Goal: Task Accomplishment & Management: Complete application form

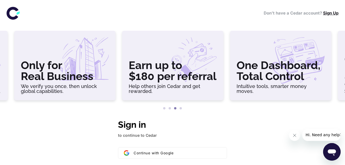
click at [327, 13] on link "Sign Up" at bounding box center [330, 12] width 15 height 5
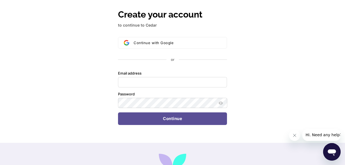
scroll to position [110, 0]
click at [188, 81] on input "Email address" at bounding box center [172, 82] width 109 height 10
click at [138, 82] on input "Email address" at bounding box center [172, 82] width 109 height 10
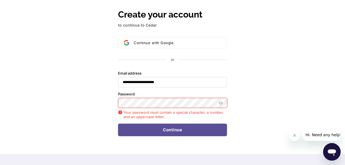
click at [118, 71] on button "submit" at bounding box center [118, 71] width 1 height 1
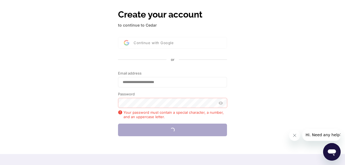
type input "**********"
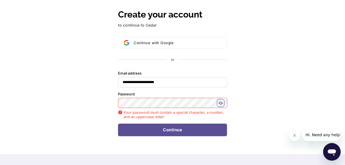
click at [223, 103] on button "Show password" at bounding box center [220, 103] width 7 height 7
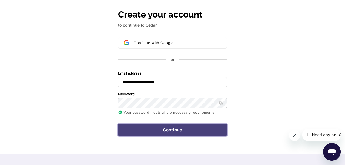
click at [183, 128] on button "Continue" at bounding box center [172, 129] width 109 height 13
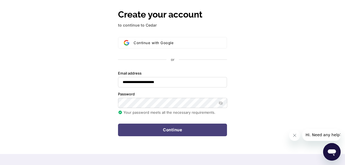
type input "**********"
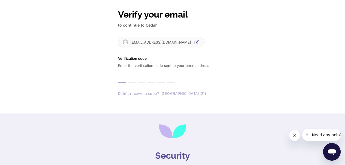
type input "*"
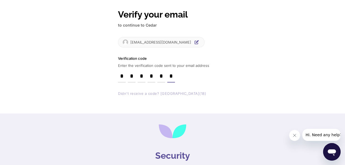
type input "*"
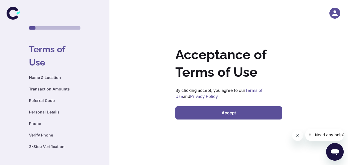
click at [241, 113] on button "Accept" at bounding box center [228, 112] width 107 height 13
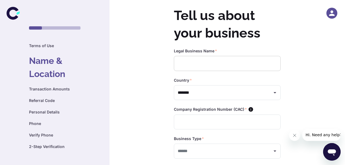
click at [229, 63] on input "text" at bounding box center [227, 63] width 107 height 15
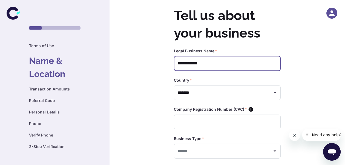
scroll to position [22, 0]
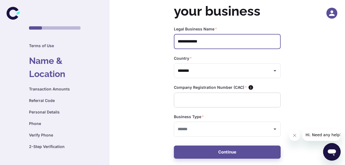
type input "**********"
click at [228, 100] on input "text" at bounding box center [227, 100] width 107 height 15
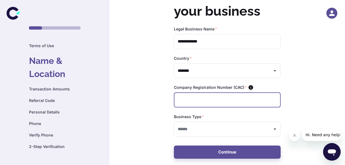
click at [250, 86] on icon at bounding box center [251, 87] width 5 height 5
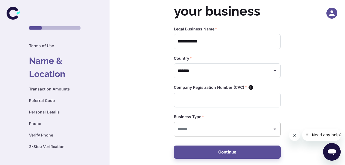
click at [273, 129] on icon "Open" at bounding box center [274, 129] width 7 height 7
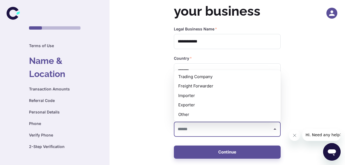
click at [215, 114] on li "Other" at bounding box center [227, 115] width 107 height 10
type input "*****"
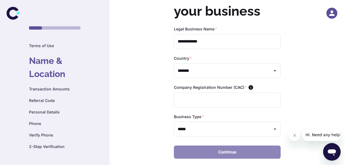
click at [253, 148] on button "Continue" at bounding box center [227, 151] width 107 height 13
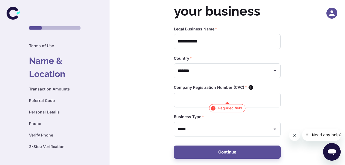
click at [38, 90] on h6 "Transaction Amounts" at bounding box center [54, 89] width 51 height 6
click at [69, 86] on div "Terms of Use Name & Location Transaction Amounts Referral Code Personal Details…" at bounding box center [54, 96] width 51 height 107
click at [49, 105] on div "Terms of Use Name & Location Transaction Amounts Referral Code Personal Details…" at bounding box center [54, 96] width 51 height 107
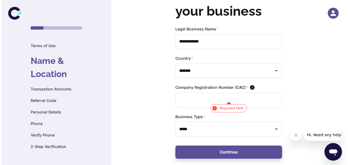
scroll to position [0, 0]
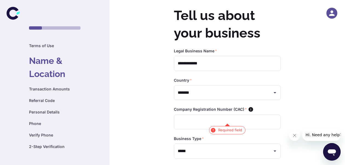
click at [331, 13] on icon "button" at bounding box center [331, 12] width 5 height 5
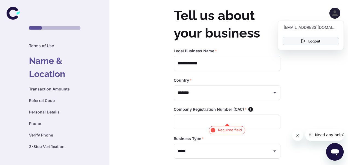
click at [314, 40] on button "Logout" at bounding box center [311, 41] width 56 height 8
